Goal: Check status: Check status

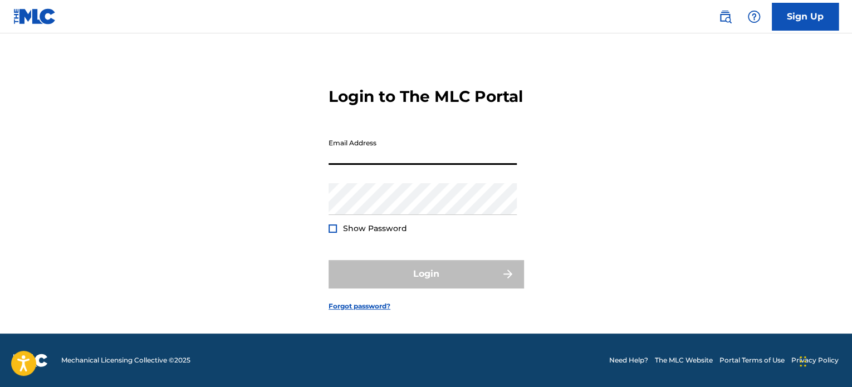
type input "[EMAIL_ADDRESS][DOMAIN_NAME]"
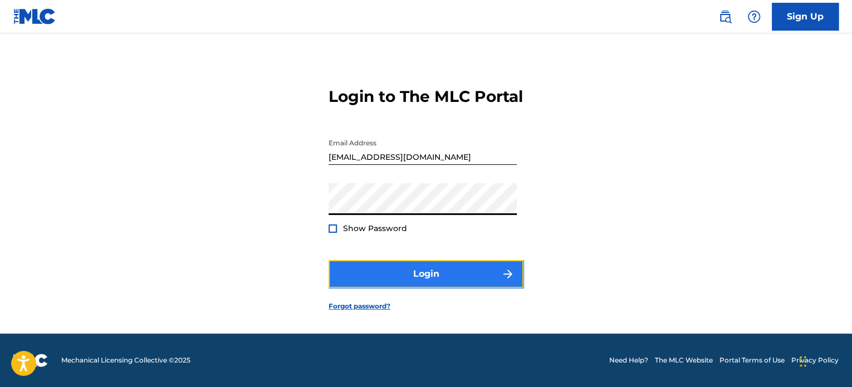
click at [440, 274] on button "Login" at bounding box center [426, 274] width 195 height 28
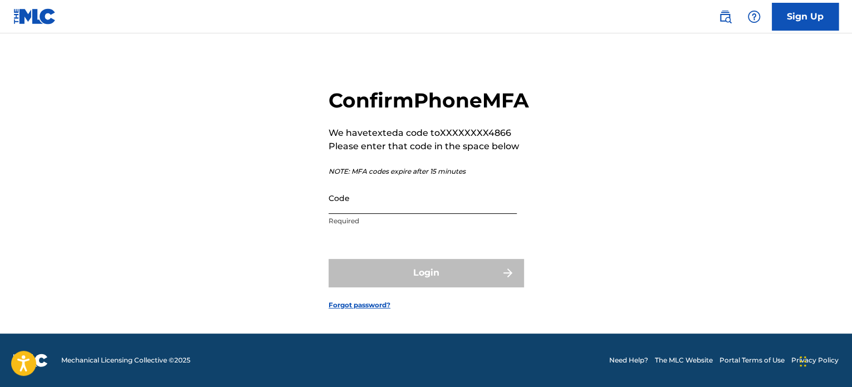
click at [397, 214] on input "Code" at bounding box center [423, 198] width 188 height 32
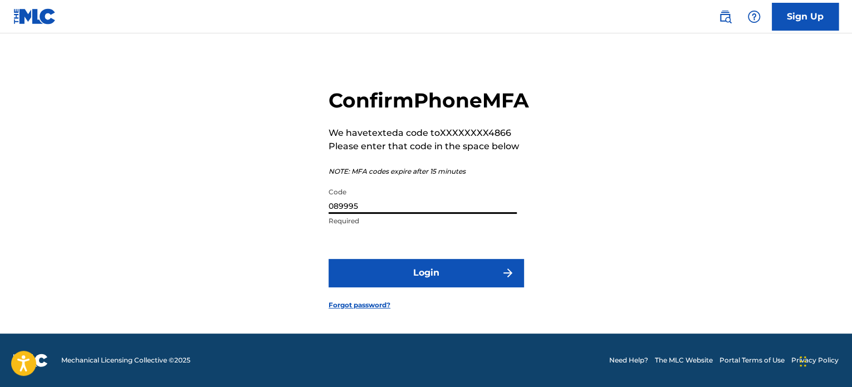
type input "089995"
click at [329, 259] on button "Login" at bounding box center [426, 273] width 195 height 28
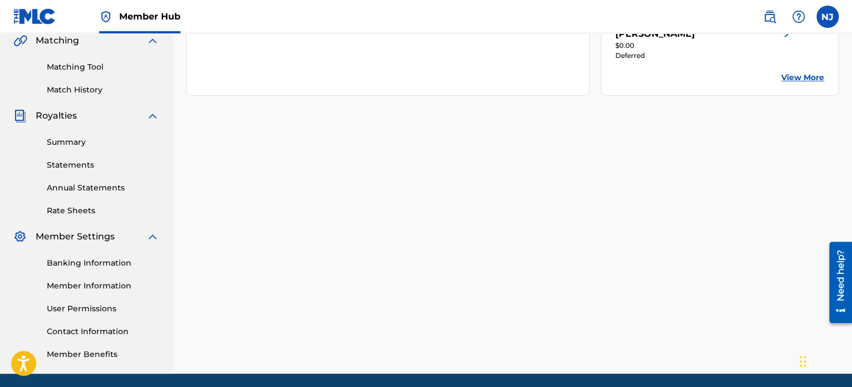
scroll to position [111, 0]
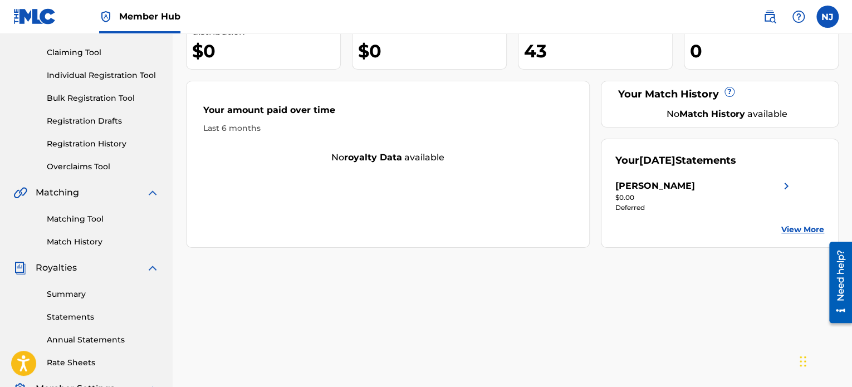
click at [653, 209] on div "Deferred" at bounding box center [705, 208] width 178 height 10
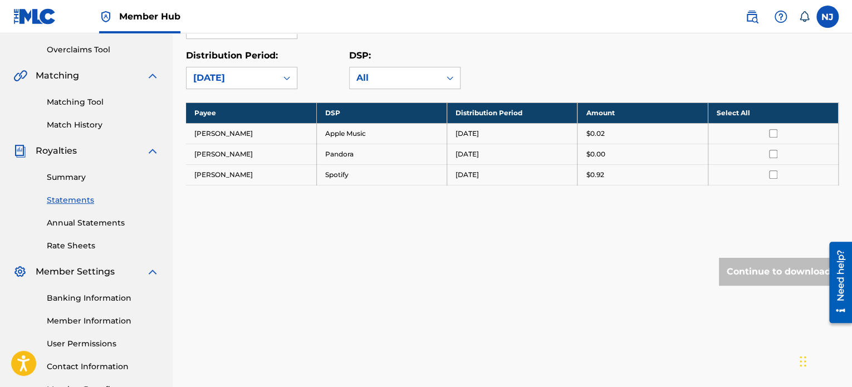
scroll to position [303, 0]
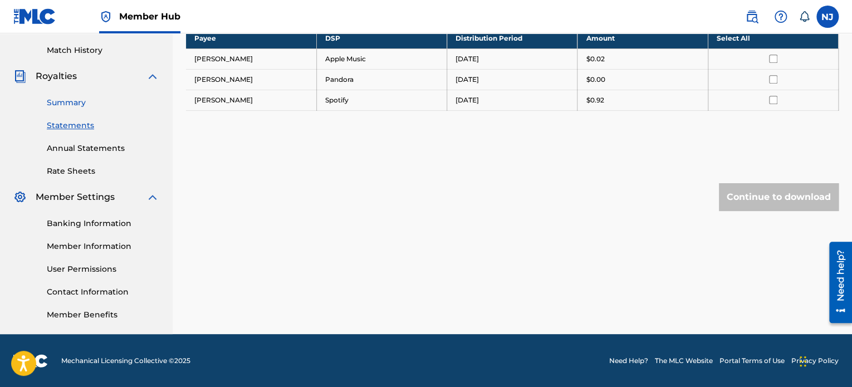
click at [71, 100] on link "Summary" at bounding box center [103, 103] width 113 height 12
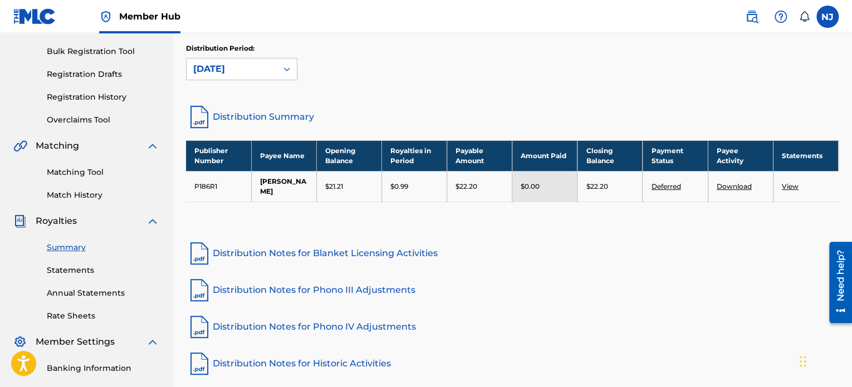
scroll to position [167, 0]
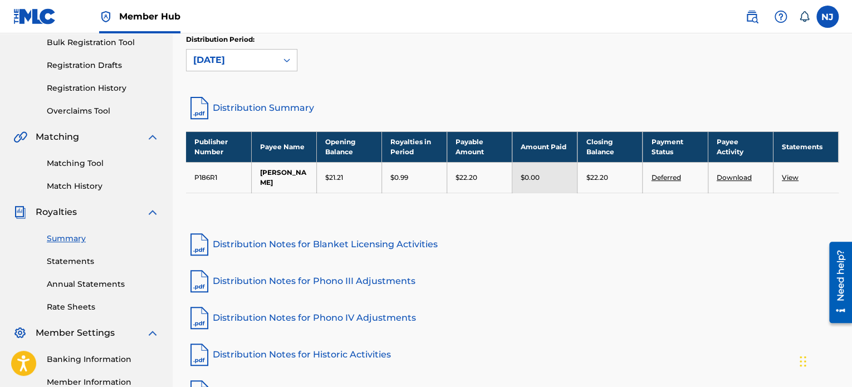
click at [672, 179] on link "Deferred" at bounding box center [666, 177] width 30 height 8
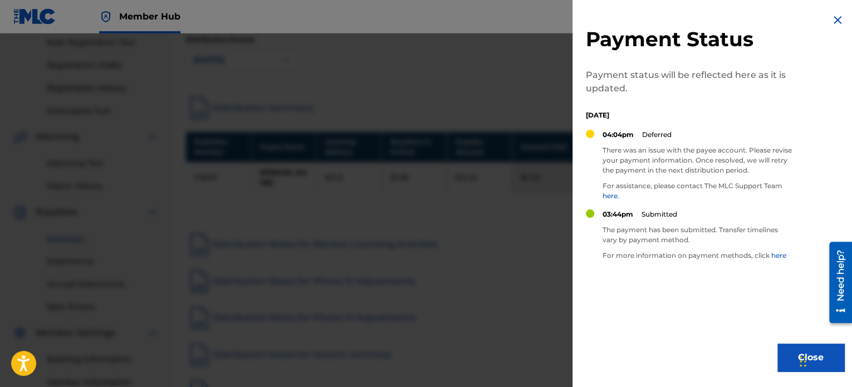
click at [782, 256] on link "here" at bounding box center [779, 255] width 15 height 8
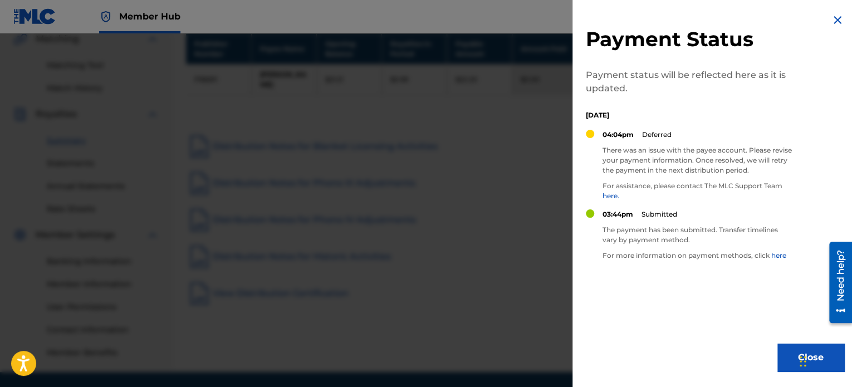
scroll to position [279, 0]
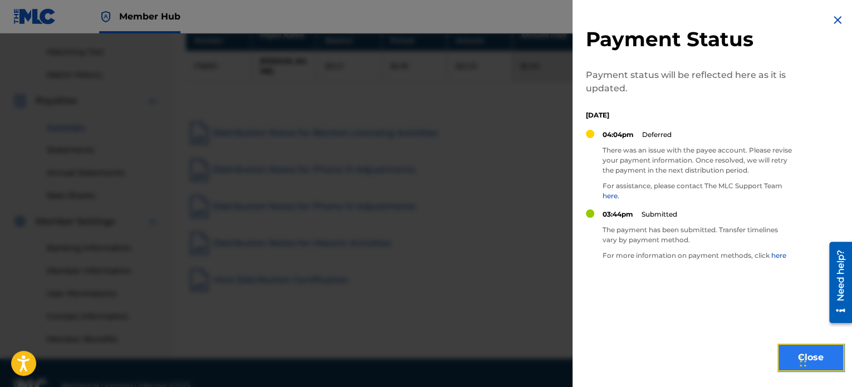
click at [795, 355] on button "Close" at bounding box center [811, 358] width 67 height 28
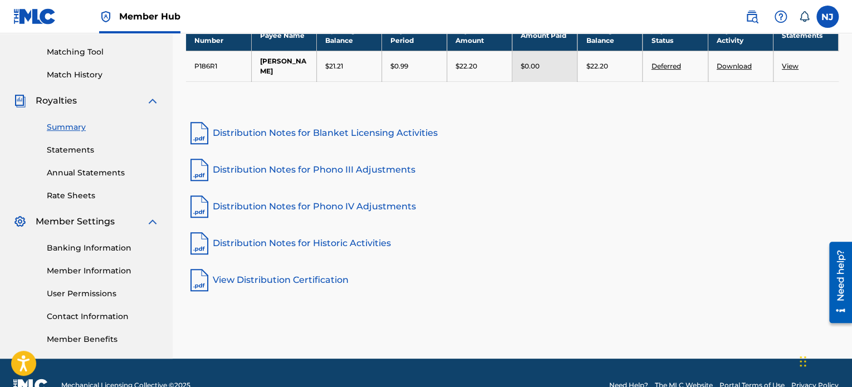
scroll to position [223, 0]
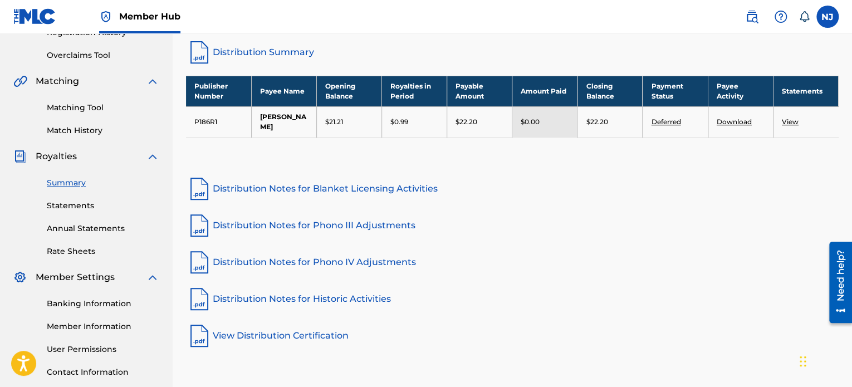
click at [737, 120] on link "Download" at bounding box center [734, 122] width 35 height 8
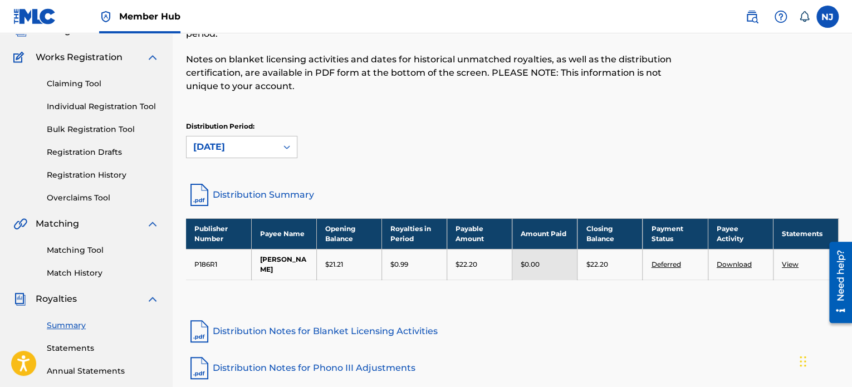
scroll to position [0, 0]
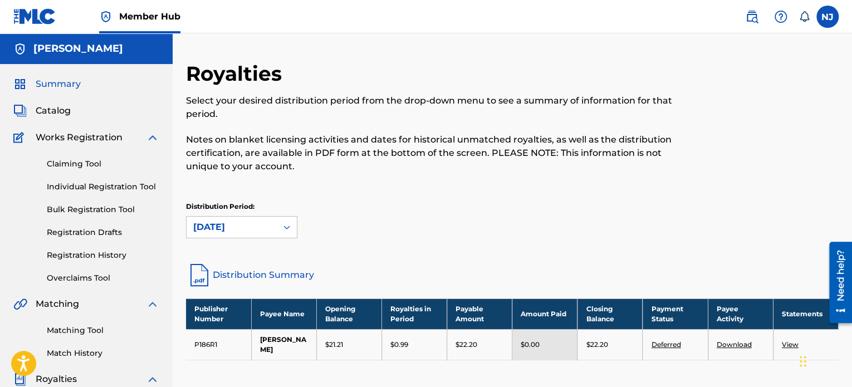
click at [58, 81] on span "Summary" at bounding box center [58, 83] width 45 height 13
